Goal: Information Seeking & Learning: Learn about a topic

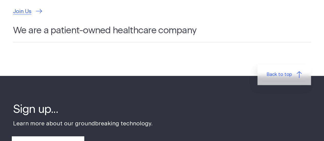
scroll to position [1511, 0]
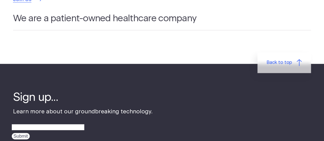
drag, startPoint x: 131, startPoint y: 91, endPoint x: 108, endPoint y: -31, distance: 124.6
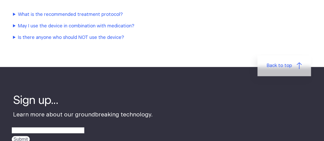
scroll to position [666, 0]
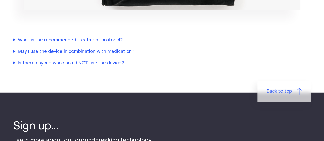
click at [108, 37] on summary "What is the recommended treatment protocol?" at bounding box center [120, 40] width 215 height 7
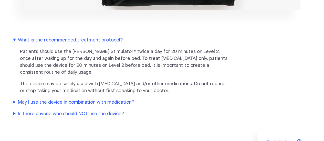
click at [89, 99] on summary "May I use the device in combination with medication?" at bounding box center [120, 102] width 215 height 7
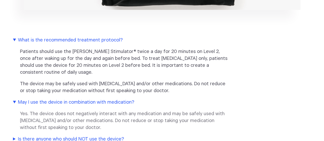
click at [77, 136] on summary "Is there anyone who should NOT use the device?" at bounding box center [120, 139] width 215 height 7
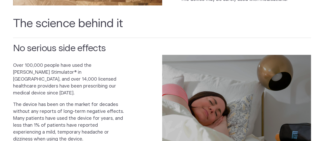
scroll to position [0, 0]
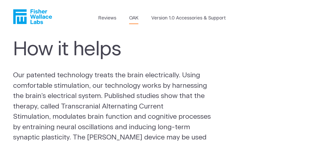
click at [136, 19] on link "OAK" at bounding box center [133, 18] width 9 height 7
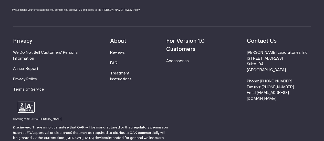
scroll to position [897, 0]
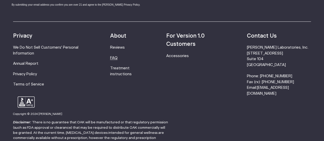
click at [118, 59] on link "FAQ" at bounding box center [113, 58] width 7 height 4
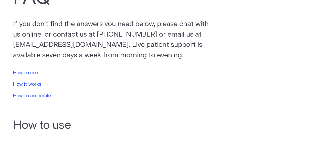
click at [18, 85] on link "How it works" at bounding box center [27, 84] width 28 height 5
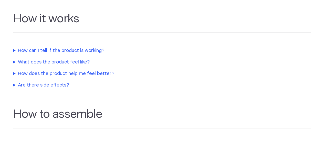
scroll to position [255, 0]
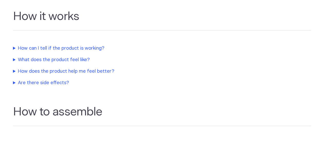
click at [14, 47] on summary "How can I tell if the product is working?" at bounding box center [120, 48] width 215 height 7
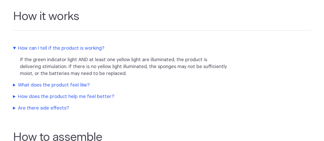
click at [15, 84] on summary "What does the product feel like?" at bounding box center [120, 85] width 215 height 7
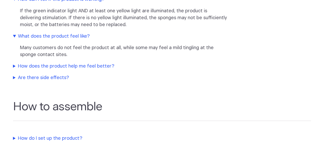
scroll to position [307, 0]
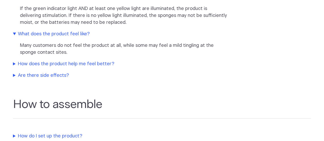
click at [15, 64] on summary "How does the product help me feel better?" at bounding box center [120, 64] width 215 height 7
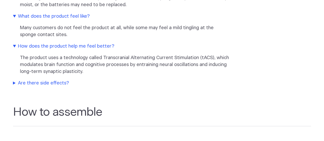
scroll to position [332, 0]
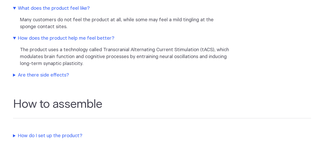
click at [15, 72] on summary "Are there side effects?" at bounding box center [120, 75] width 215 height 7
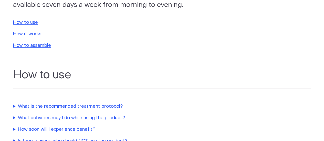
scroll to position [0, 0]
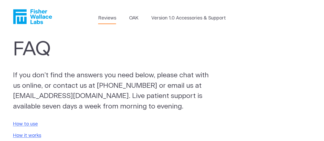
click at [109, 20] on link "Reviews" at bounding box center [107, 18] width 18 height 7
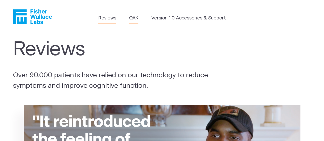
click at [136, 20] on link "OAK" at bounding box center [133, 18] width 9 height 7
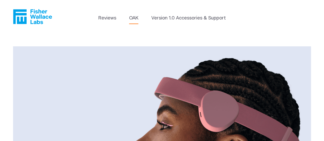
click at [23, 14] on icon "Fisher Wallace" at bounding box center [19, 16] width 13 height 15
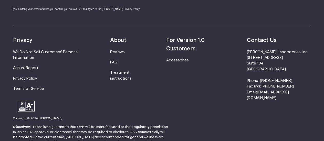
scroll to position [1644, 0]
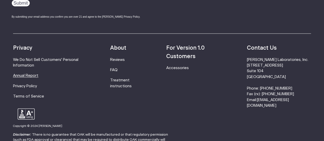
click at [34, 74] on link "Annual Report" at bounding box center [25, 76] width 25 height 4
